Goal: Transaction & Acquisition: Purchase product/service

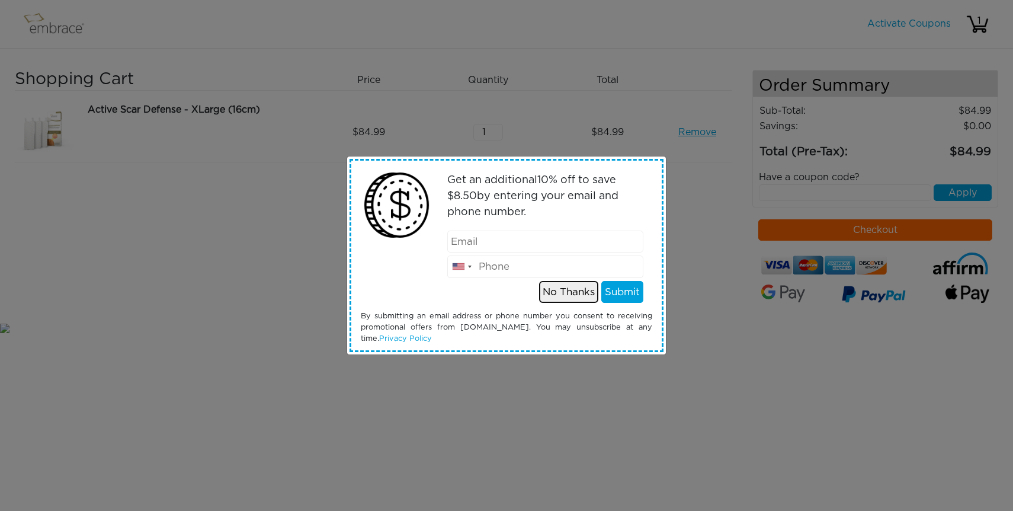
click at [573, 294] on button "No Thanks" at bounding box center [568, 292] width 59 height 23
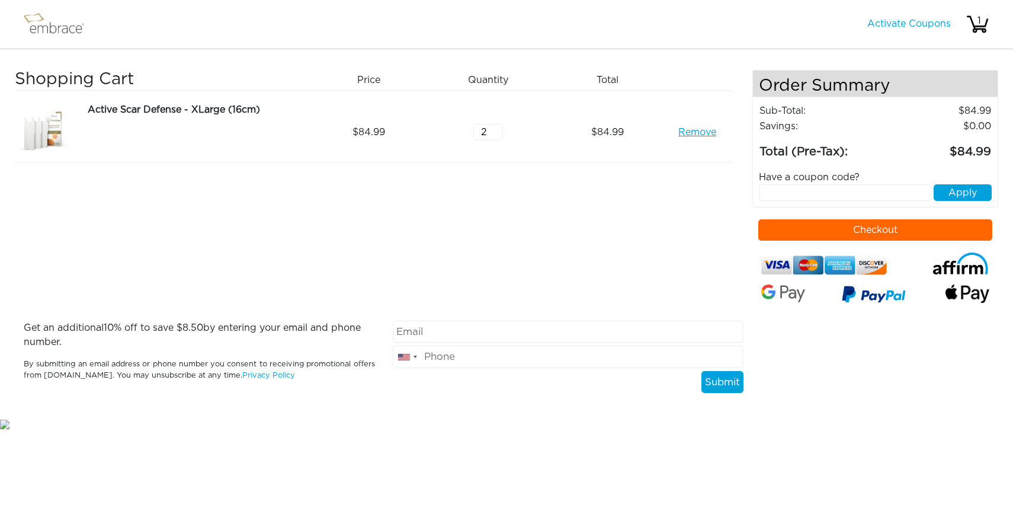
type input "2"
click at [492, 128] on input "2" at bounding box center [488, 132] width 30 height 17
click at [634, 227] on div "Shopping Cart Price Quantity Qty Total Active Scar Defense - XLarge (16cm) Remo…" at bounding box center [383, 195] width 737 height 251
click at [53, 25] on img at bounding box center [59, 24] width 77 height 30
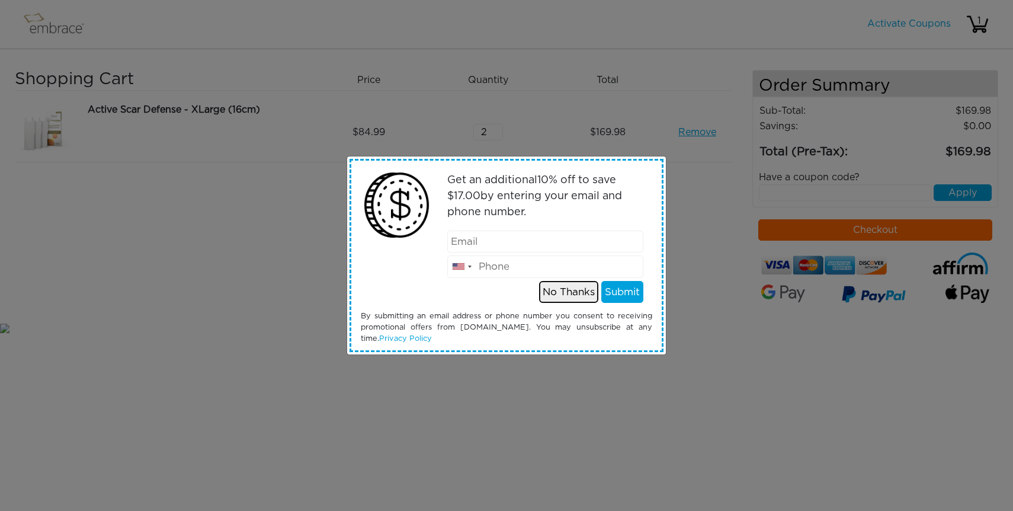
click at [554, 299] on button "No Thanks" at bounding box center [568, 292] width 59 height 23
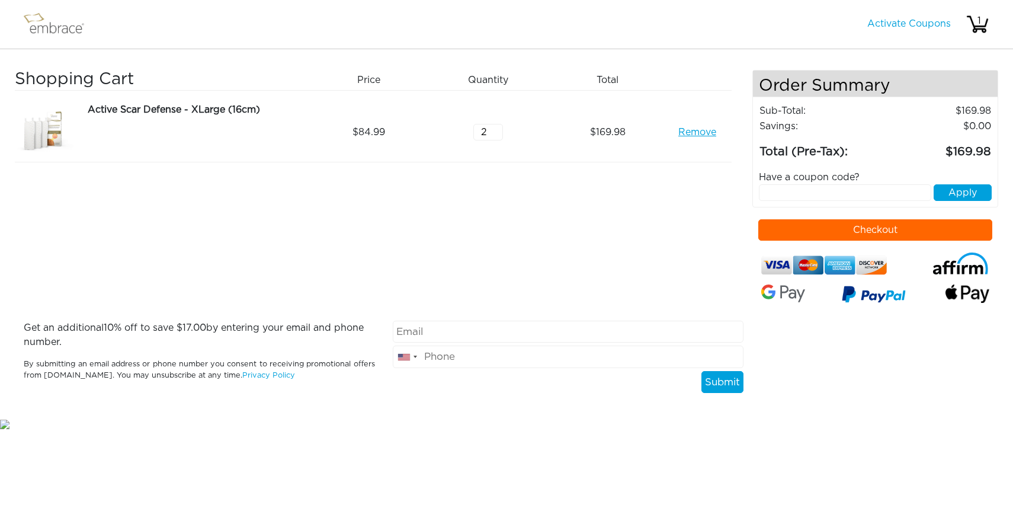
click at [802, 193] on input "text" at bounding box center [845, 192] width 172 height 17
type input "doublethefun"
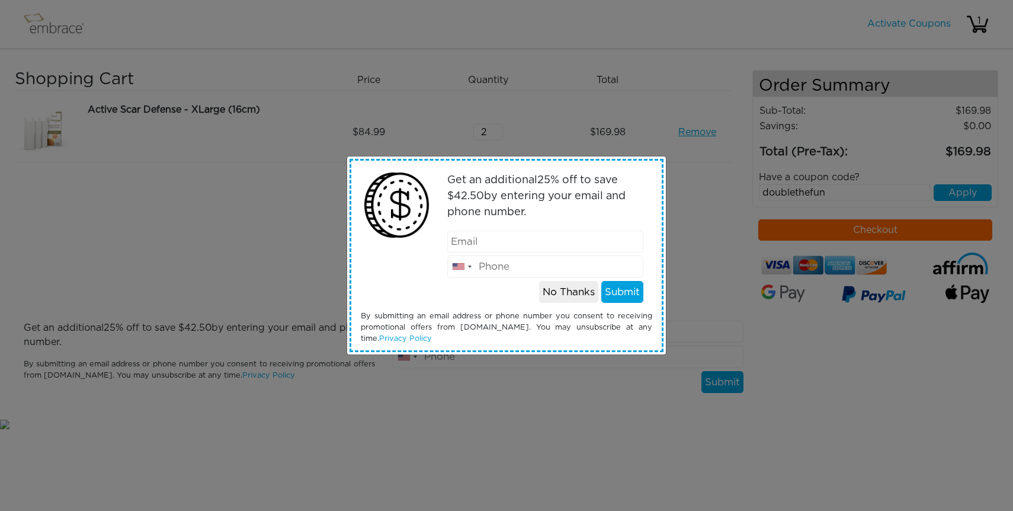
click at [515, 240] on input "email" at bounding box center [545, 241] width 197 height 23
click at [511, 245] on input "email" at bounding box center [545, 241] width 197 height 23
type input "[PERSON_NAME][EMAIL_ADDRESS][PERSON_NAME][DOMAIN_NAME]"
click at [529, 273] on input "tel" at bounding box center [545, 266] width 197 height 23
type input "4109806530"
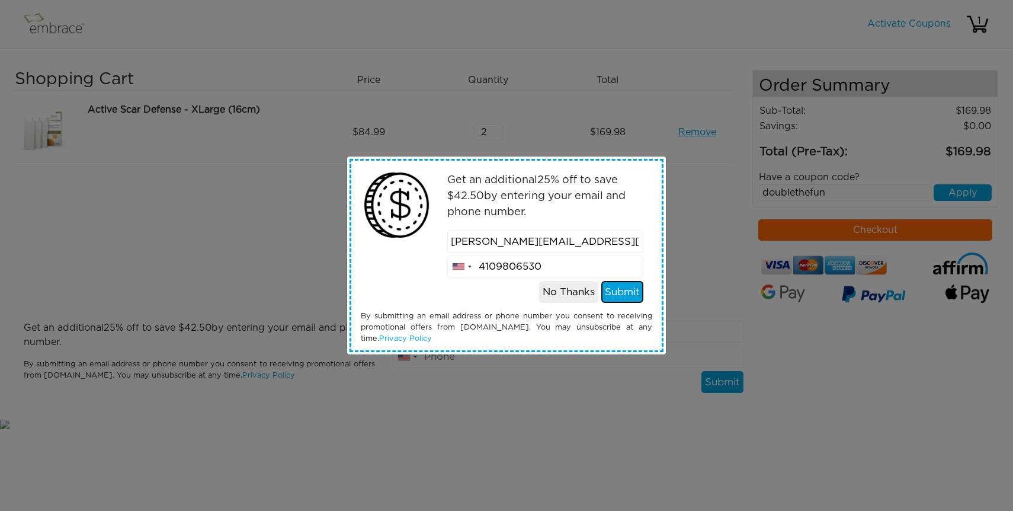
click at [612, 291] on button "Submit" at bounding box center [622, 292] width 42 height 23
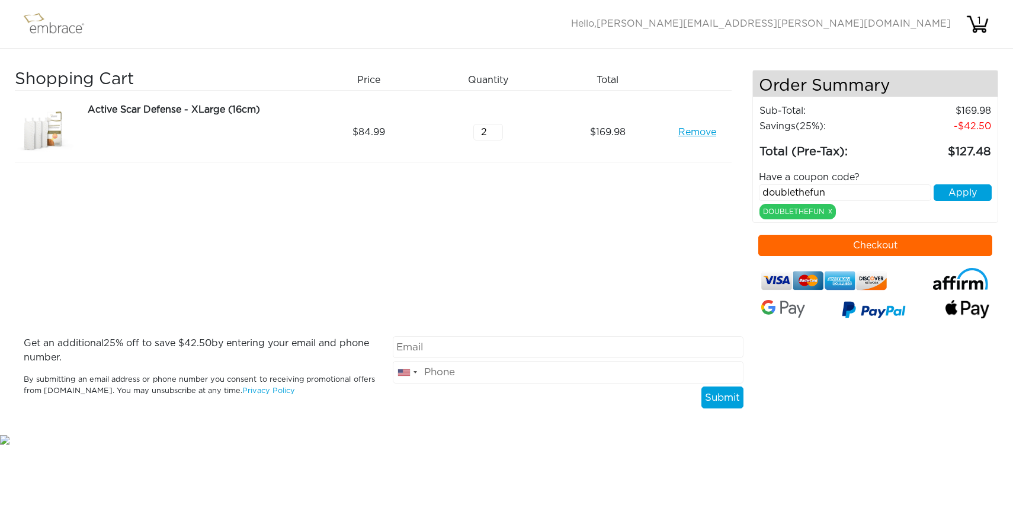
click at [698, 136] on link "Remove" at bounding box center [697, 132] width 38 height 14
click at [483, 129] on input "2" at bounding box center [488, 132] width 30 height 17
type input "1"
click at [492, 134] on input "1" at bounding box center [488, 132] width 30 height 17
click at [550, 189] on div "Shopping Cart Price Quantity Qty Total Active Scar Defense - XLarge (16cm) Remo…" at bounding box center [383, 203] width 737 height 266
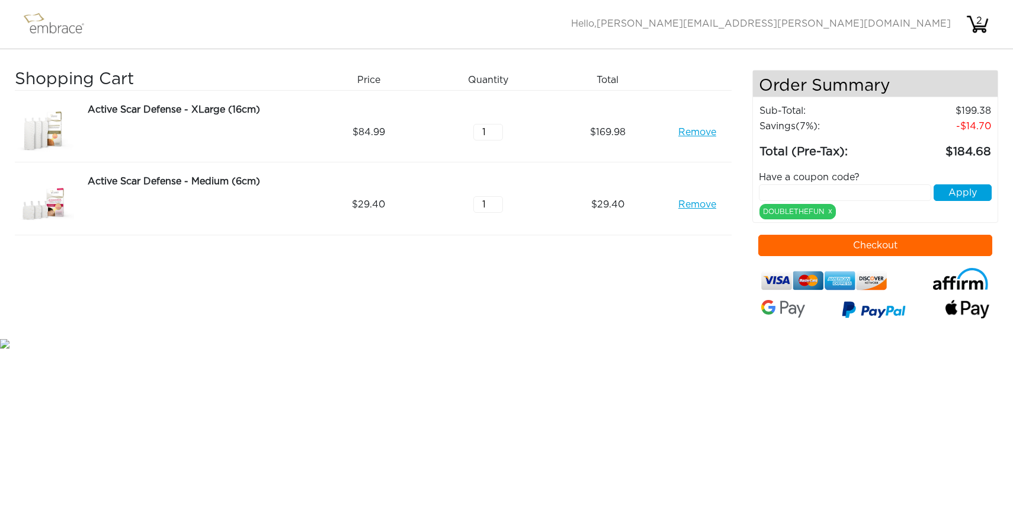
type input "1"
click at [498, 135] on input "1" at bounding box center [488, 132] width 30 height 17
click at [579, 296] on div "Shopping Cart Price Quantity Qty Total Active Scar Defense - XLarge (16cm) Remo…" at bounding box center [383, 203] width 737 height 266
click at [264, 350] on html "Activate Coupons Hello, tonie.cummins@gmail.com 2 Shopping Cart Price Quantity …" at bounding box center [506, 175] width 1013 height 350
